Goal: Find specific page/section: Find specific page/section

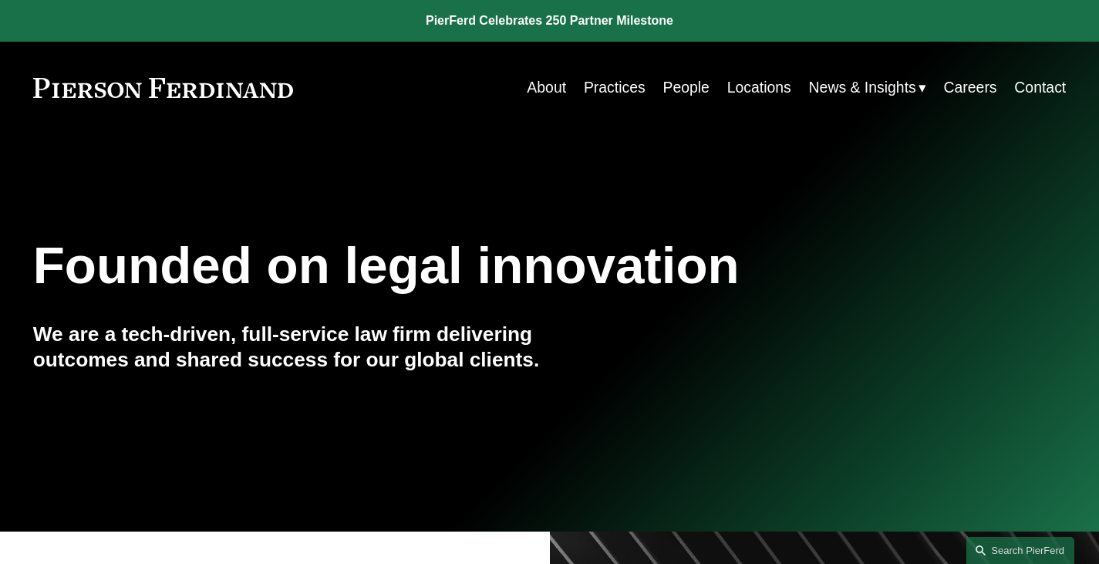
click at [775, 89] on link "Locations" at bounding box center [759, 88] width 64 height 30
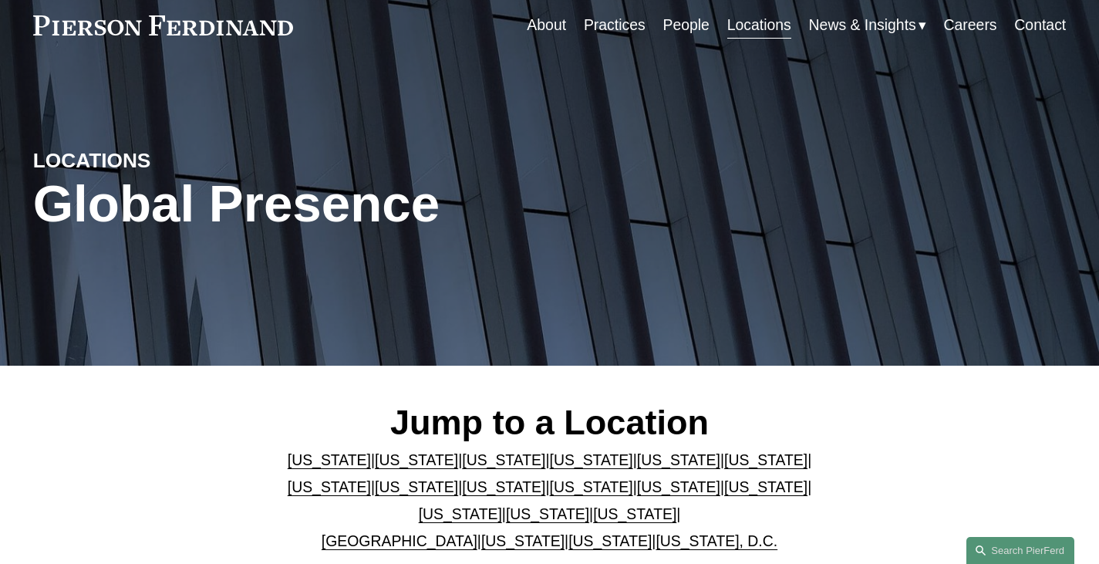
scroll to position [154, 0]
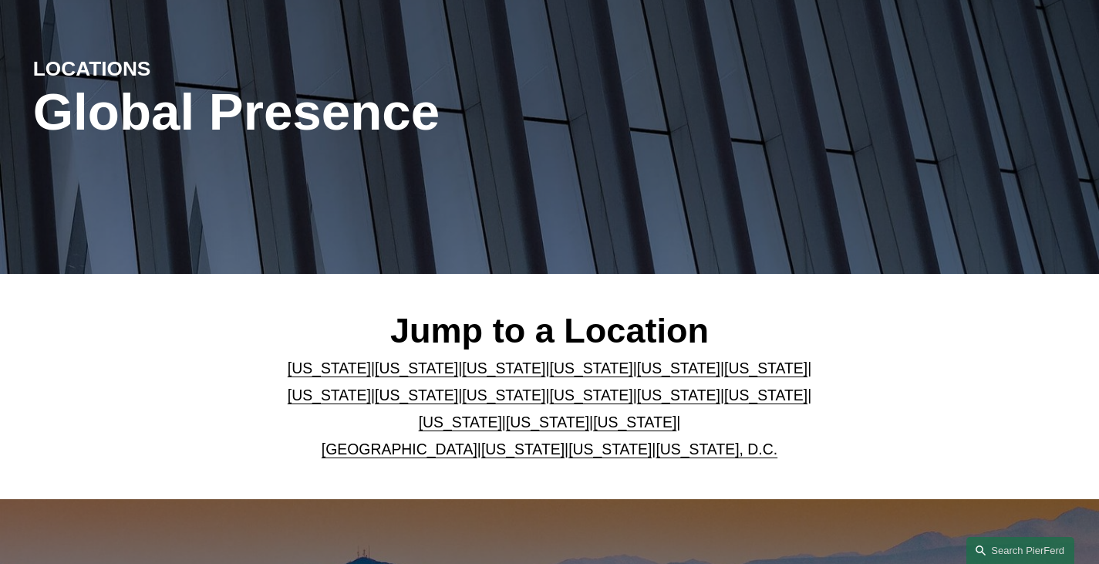
click at [320, 372] on link "Arizona" at bounding box center [329, 368] width 83 height 17
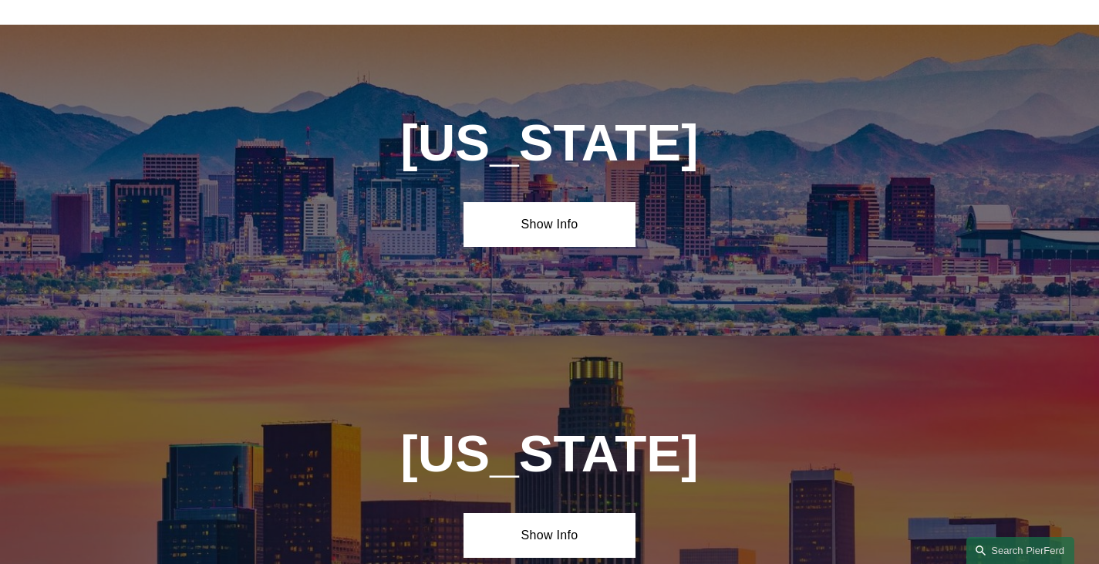
scroll to position [657, 0]
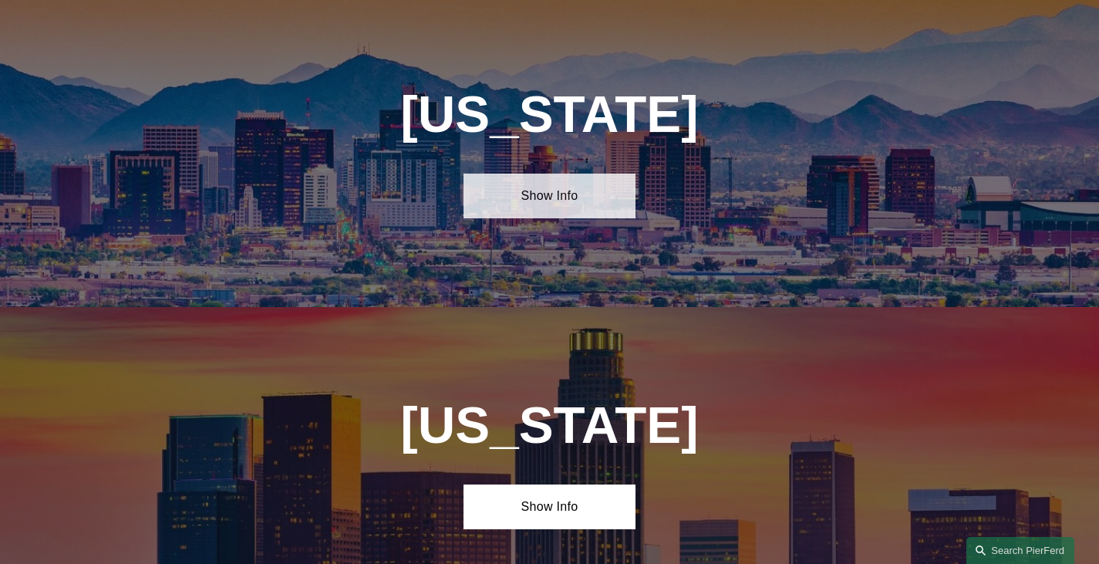
click at [538, 193] on link "Show Info" at bounding box center [550, 196] width 172 height 45
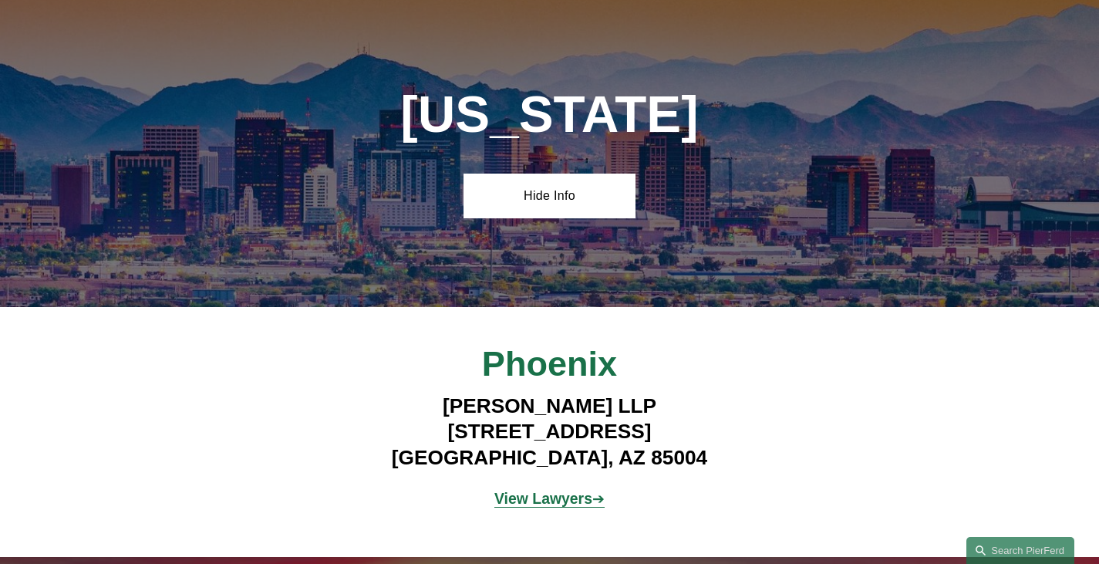
click at [558, 506] on strong "View Lawyers" at bounding box center [544, 498] width 98 height 17
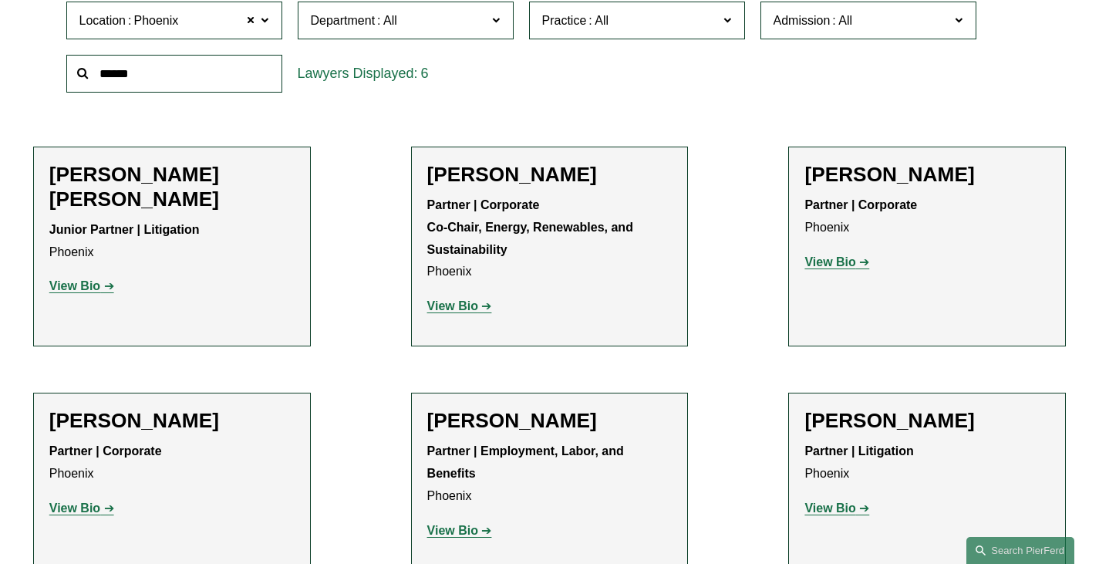
scroll to position [540, 0]
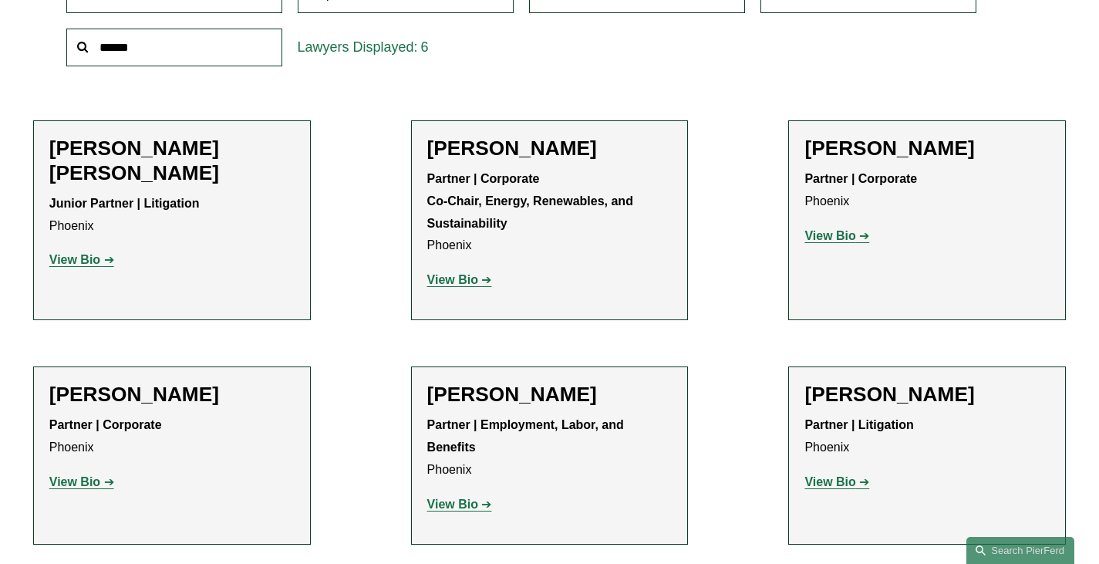
click at [471, 508] on strong "View Bio" at bounding box center [452, 504] width 51 height 13
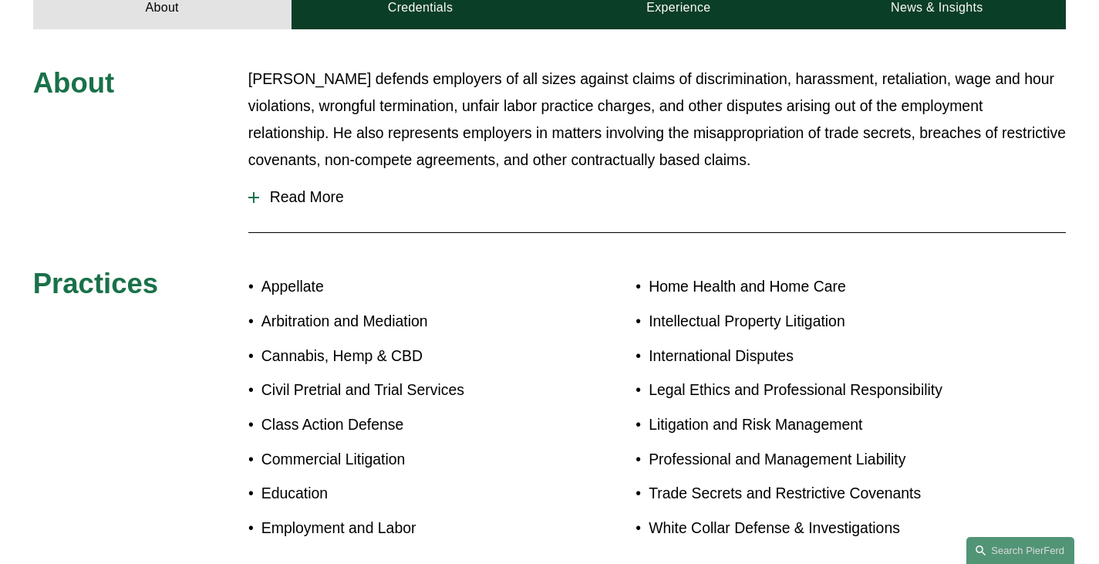
scroll to position [386, 0]
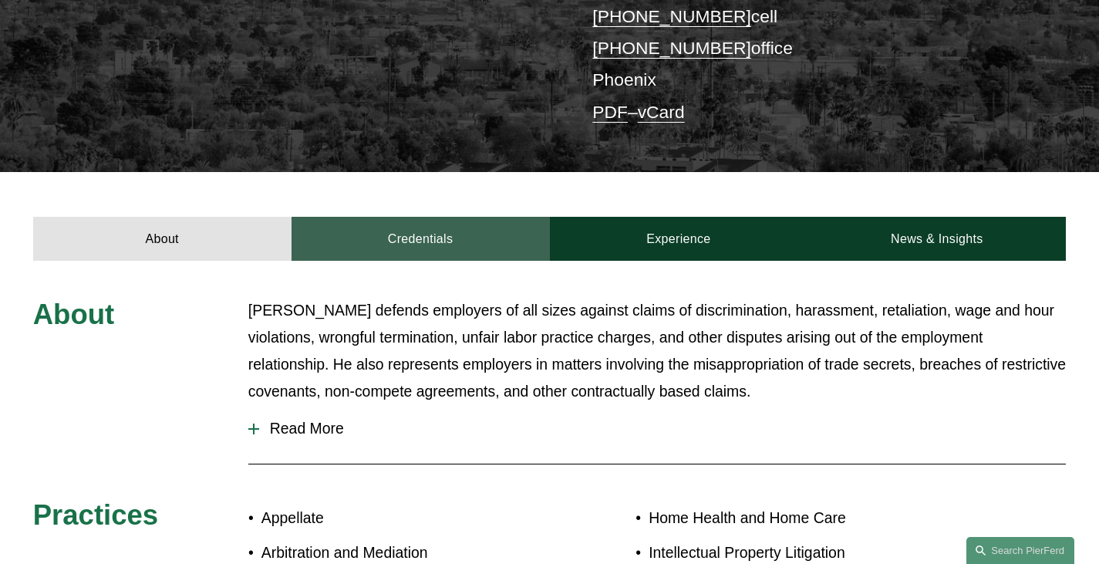
click at [454, 217] on link "Credentials" at bounding box center [421, 239] width 258 height 45
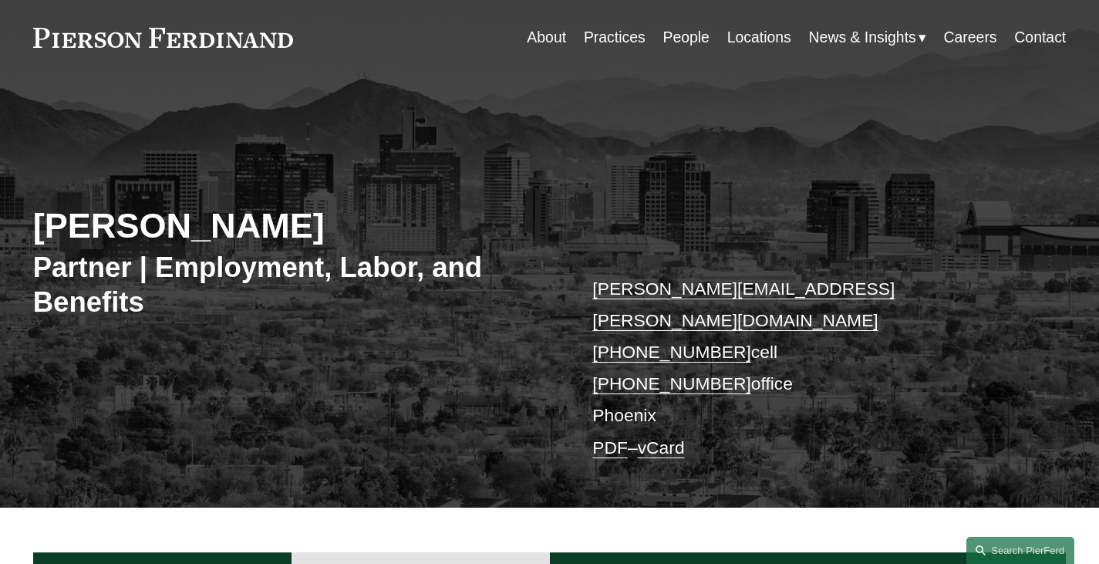
scroll to position [0, 0]
